Goal: Information Seeking & Learning: Learn about a topic

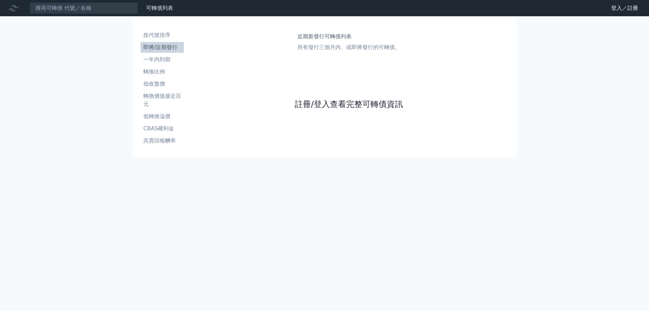
click at [365, 105] on link "註冊/登入查看完整可轉債資訊" at bounding box center [349, 104] width 108 height 11
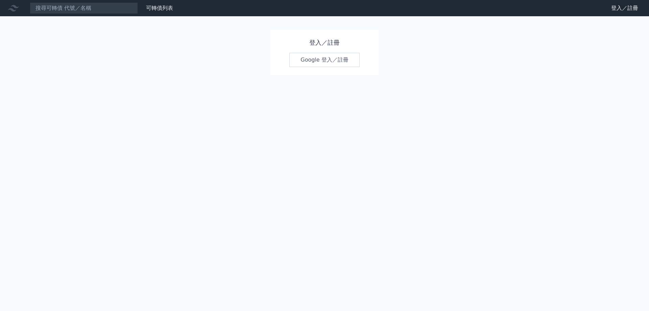
click at [326, 64] on link "Google 登入／註冊" at bounding box center [324, 60] width 70 height 14
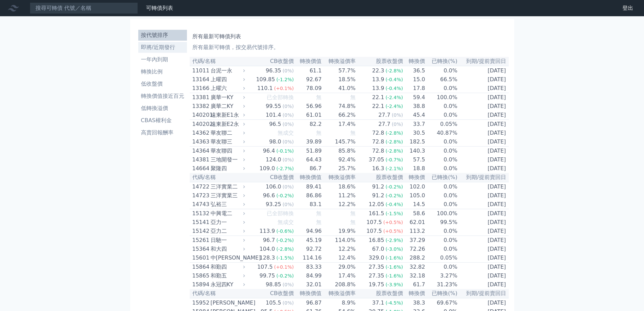
click at [151, 47] on li "即將/近期發行" at bounding box center [162, 47] width 49 height 8
click at [162, 48] on li "即將/近期發行" at bounding box center [162, 47] width 49 height 8
click at [166, 46] on li "即將/近期發行" at bounding box center [162, 47] width 49 height 8
click at [162, 59] on li "一年內到期" at bounding box center [162, 59] width 49 height 8
click at [162, 58] on li "一年內到期" at bounding box center [162, 59] width 49 height 8
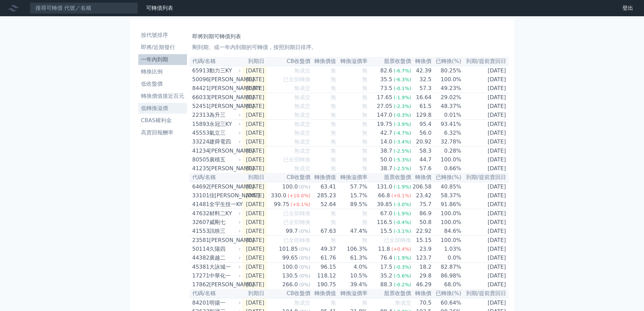
click at [162, 111] on li "低轉換溢價" at bounding box center [162, 108] width 49 height 8
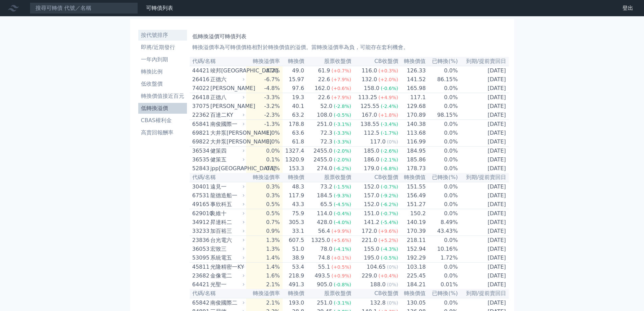
click at [149, 32] on li "按代號排序" at bounding box center [162, 35] width 49 height 8
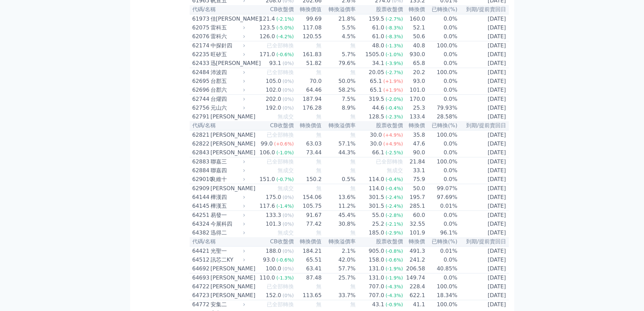
scroll to position [2603, 0]
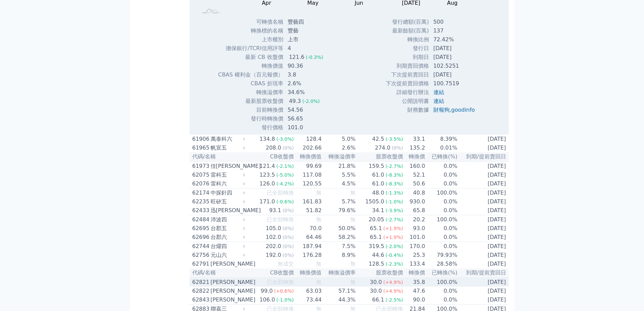
scroll to position [2671, 0]
